Goal: Navigation & Orientation: Find specific page/section

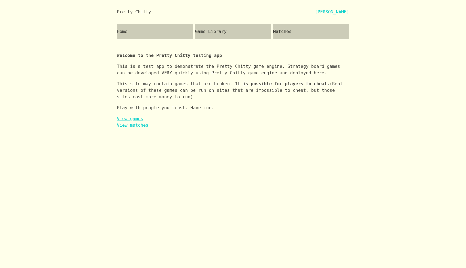
click at [219, 35] on div "Game Library" at bounding box center [233, 31] width 76 height 15
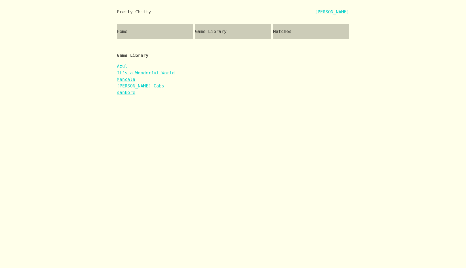
click at [129, 87] on link "[PERSON_NAME] Cabs" at bounding box center [140, 85] width 47 height 5
click at [128, 92] on link "sankore" at bounding box center [126, 92] width 18 height 5
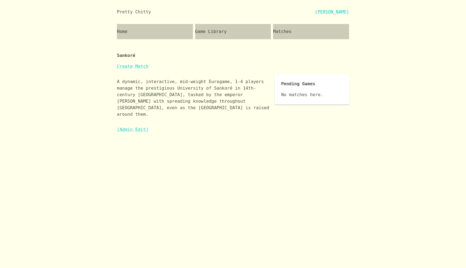
click at [58, 36] on div "Pretty Chitty [PERSON_NAME] Home Game Library Matches Sankoré Create Match Pend…" at bounding box center [233, 66] width 466 height 133
